Goal: Information Seeking & Learning: Find specific page/section

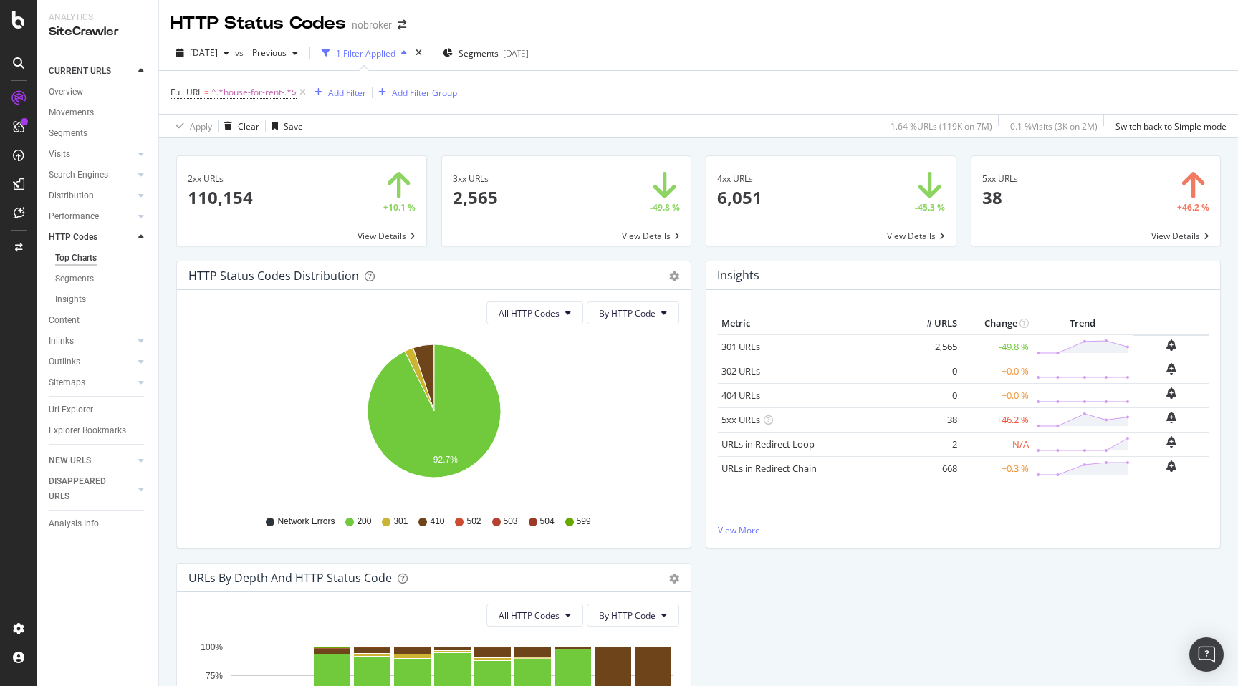
click at [170, 255] on div "2xx URLs 110,154 +10.1 % View Details" at bounding box center [301, 207] width 265 height 105
click at [507, 181] on span at bounding box center [566, 201] width 249 height 90
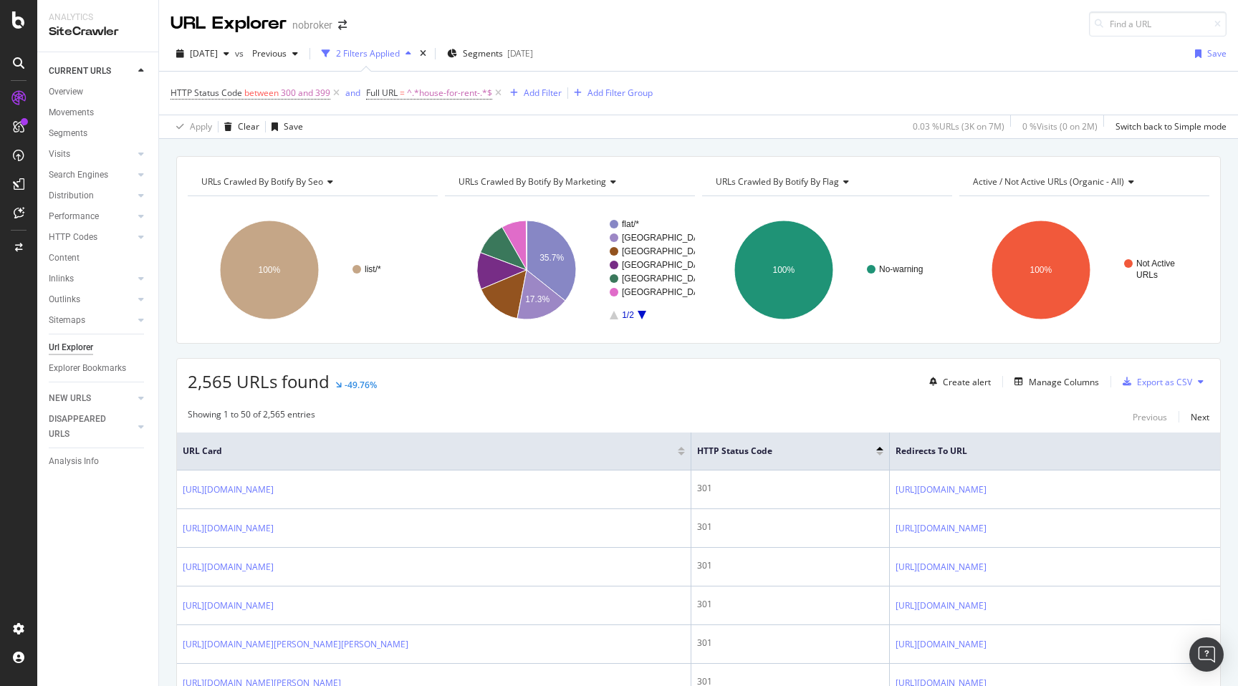
click at [195, 451] on span "URL Card" at bounding box center [429, 451] width 492 height 13
click at [266, 449] on span "URL Card" at bounding box center [429, 451] width 492 height 13
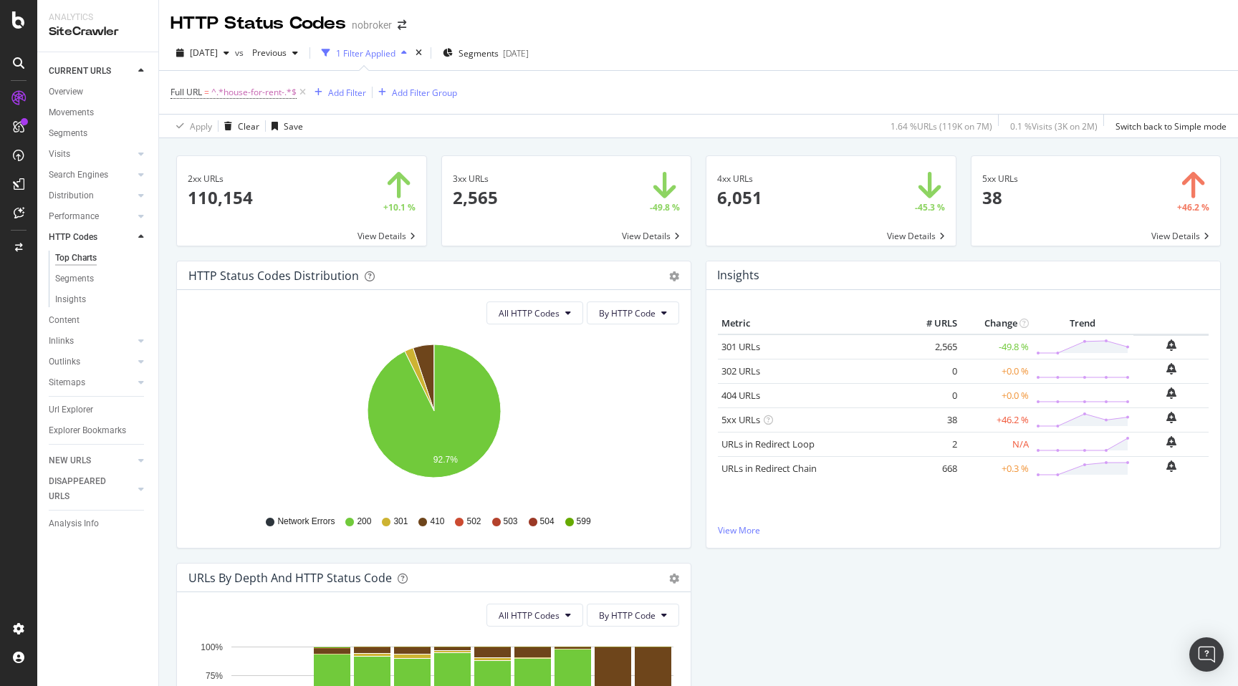
click at [770, 187] on span at bounding box center [831, 201] width 249 height 90
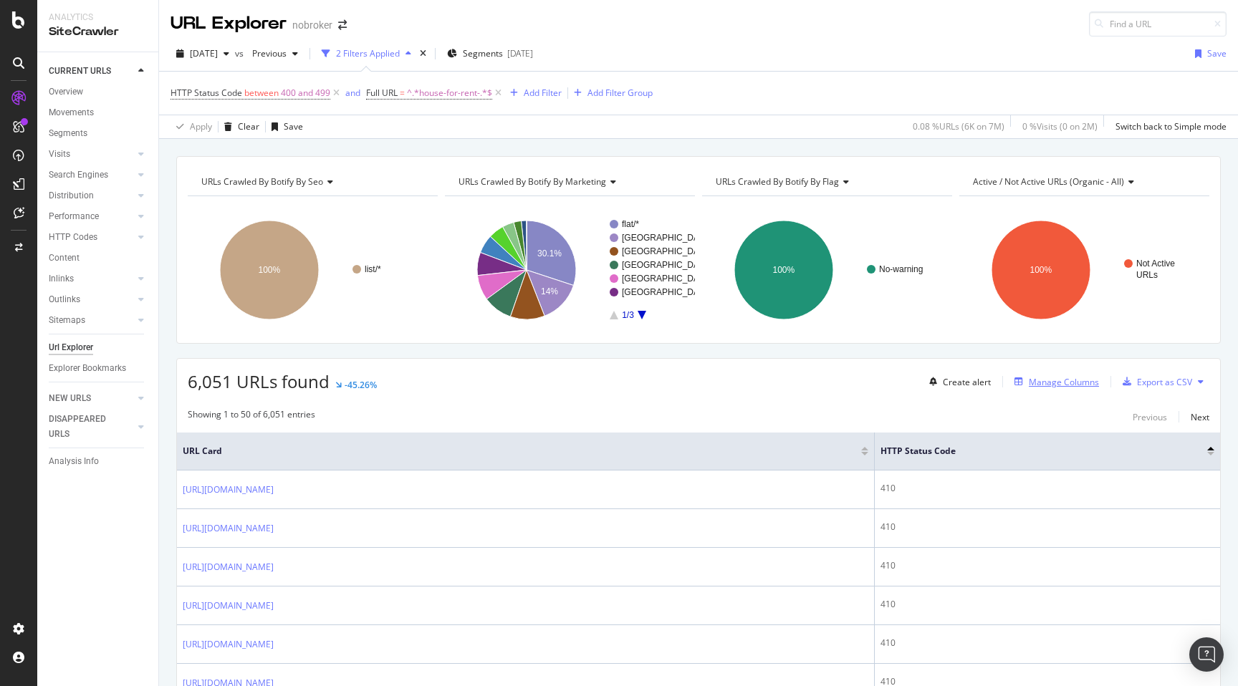
click at [1057, 381] on div "Manage Columns" at bounding box center [1064, 382] width 70 height 12
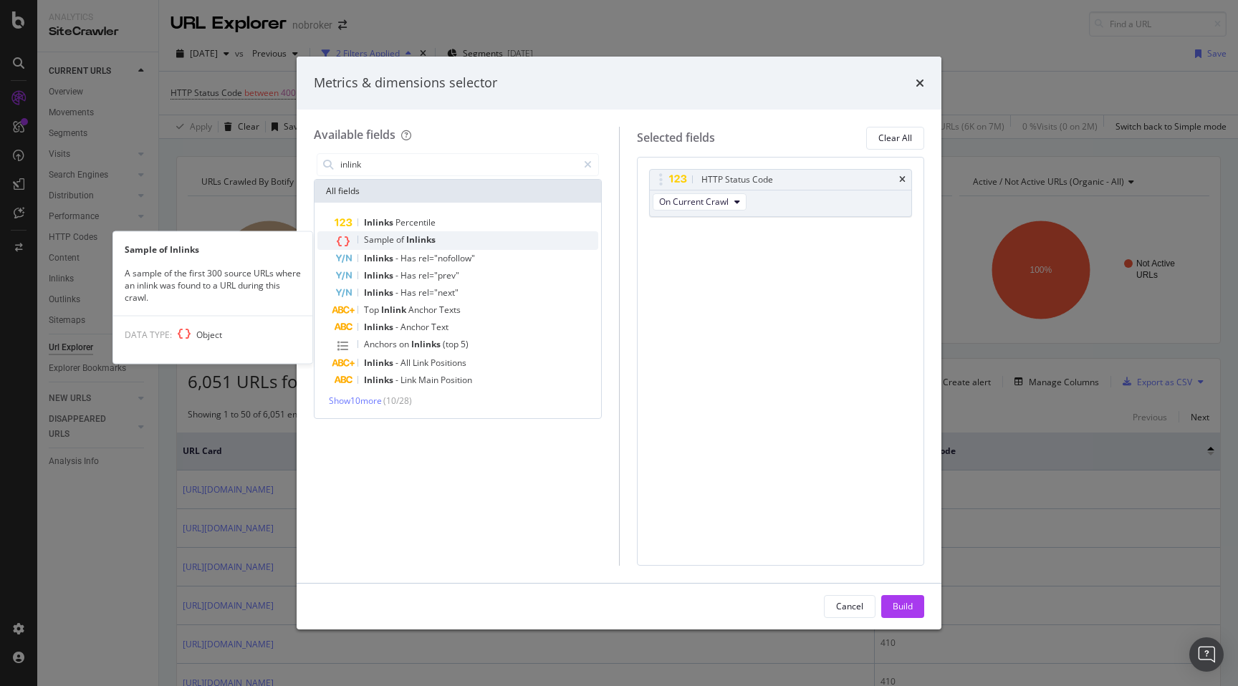
type input "inlink"
click at [440, 239] on div "Sample of Inlinks" at bounding box center [467, 240] width 264 height 19
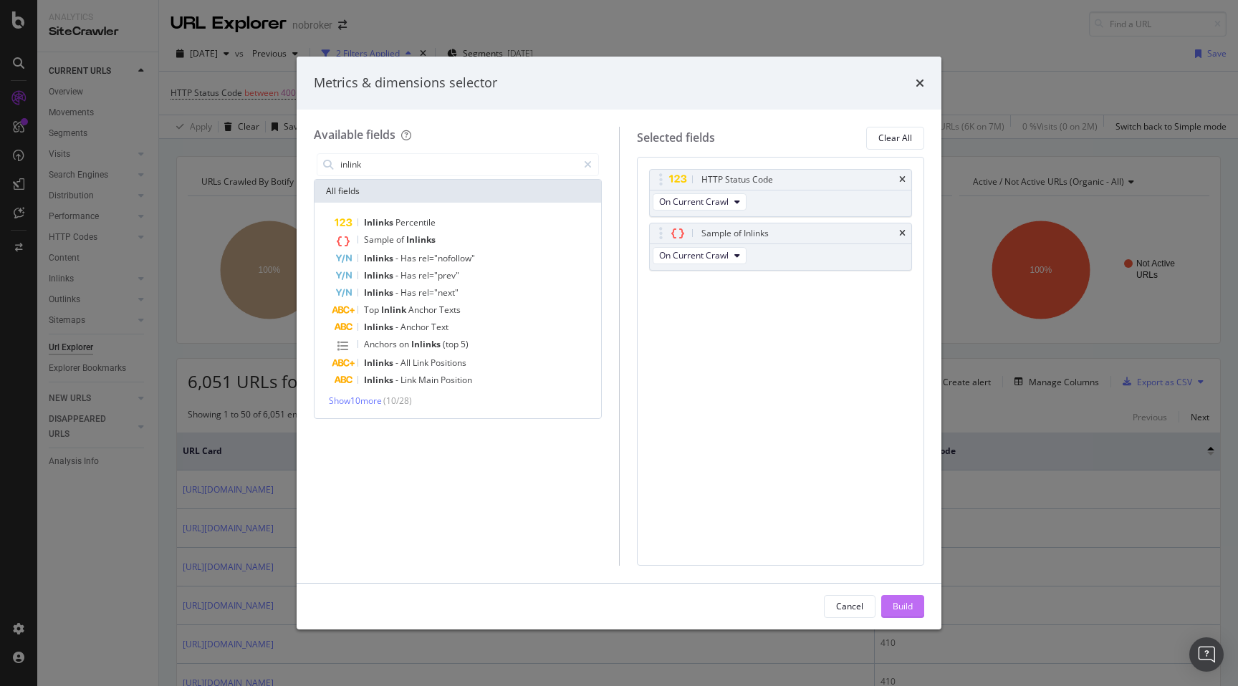
click at [908, 606] on div "Build" at bounding box center [903, 606] width 20 height 12
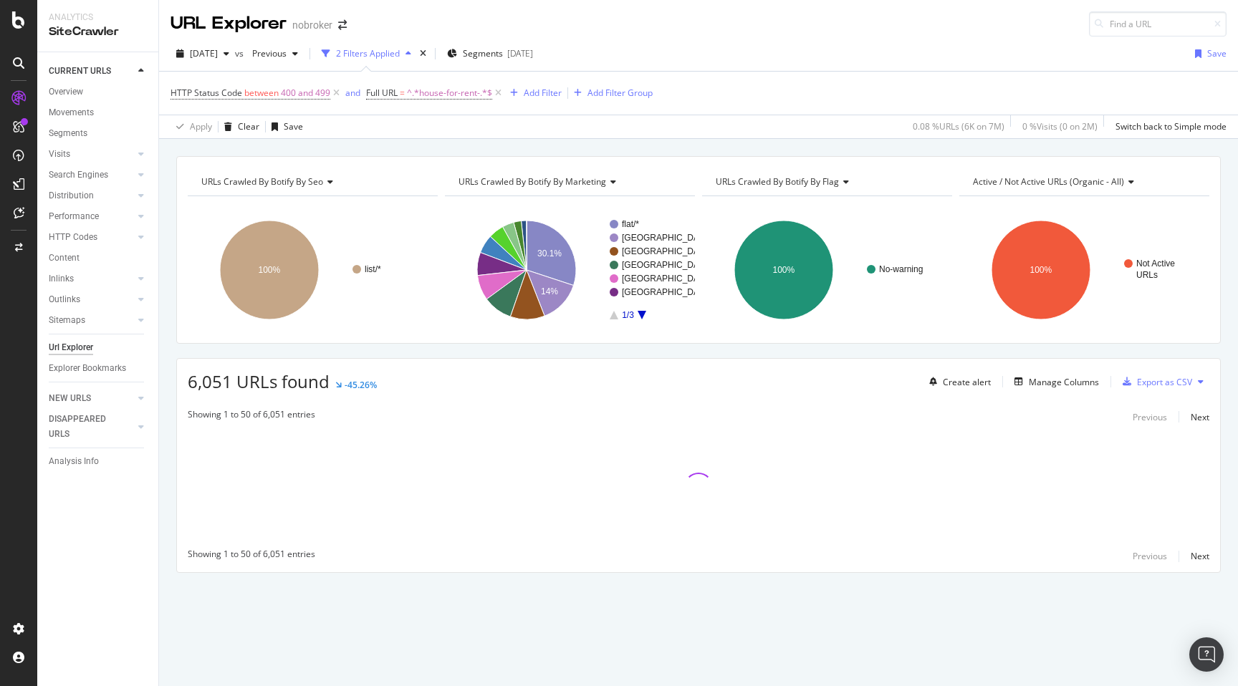
click at [169, 373] on div "URLs Crawled By Botify By seo Chart (by Value) Table Expand Export as CSV Expor…" at bounding box center [698, 389] width 1079 height 467
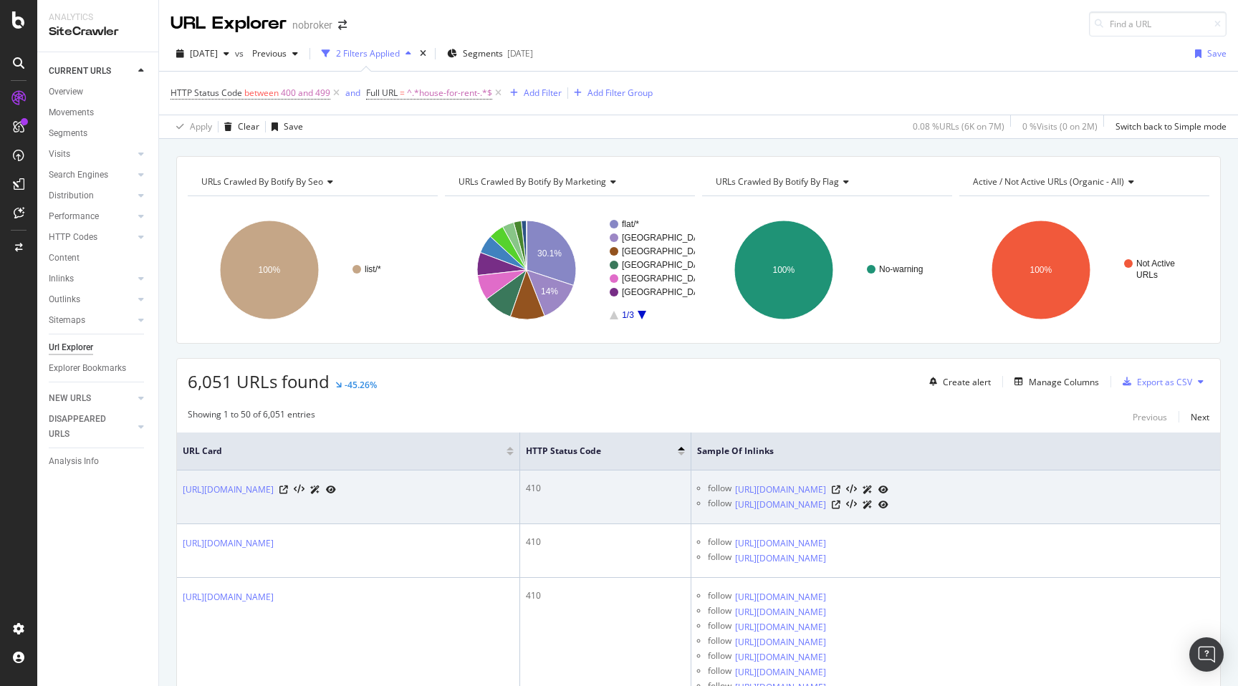
click at [814, 489] on div "follow [URL][DOMAIN_NAME]" at bounding box center [961, 489] width 507 height 15
copy div "[URL][DOMAIN_NAME]"
